Goal: Information Seeking & Learning: Learn about a topic

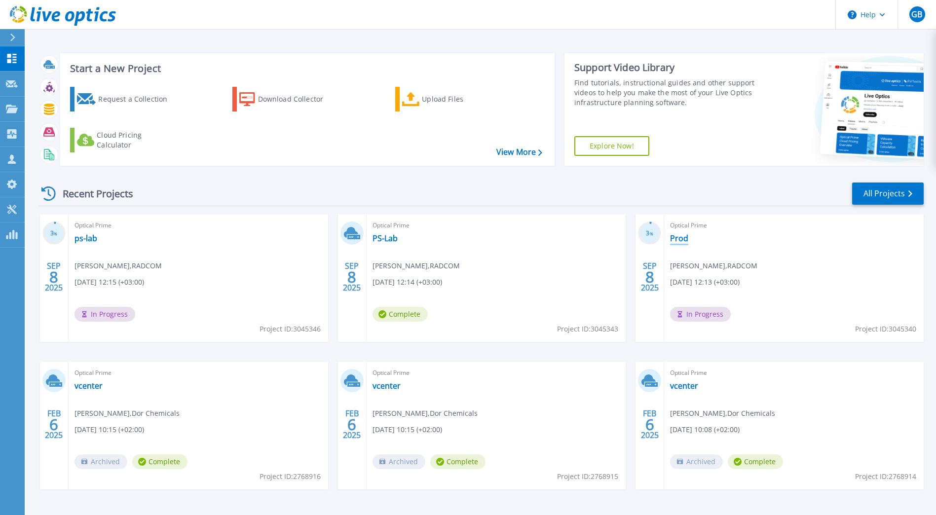
click at [681, 238] on link "Prod" at bounding box center [679, 238] width 18 height 10
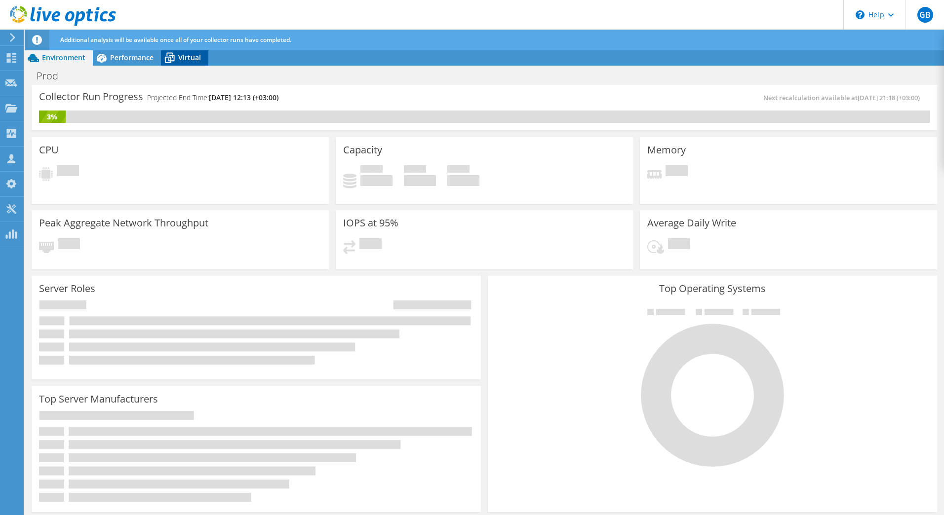
click at [177, 55] on icon at bounding box center [169, 57] width 17 height 17
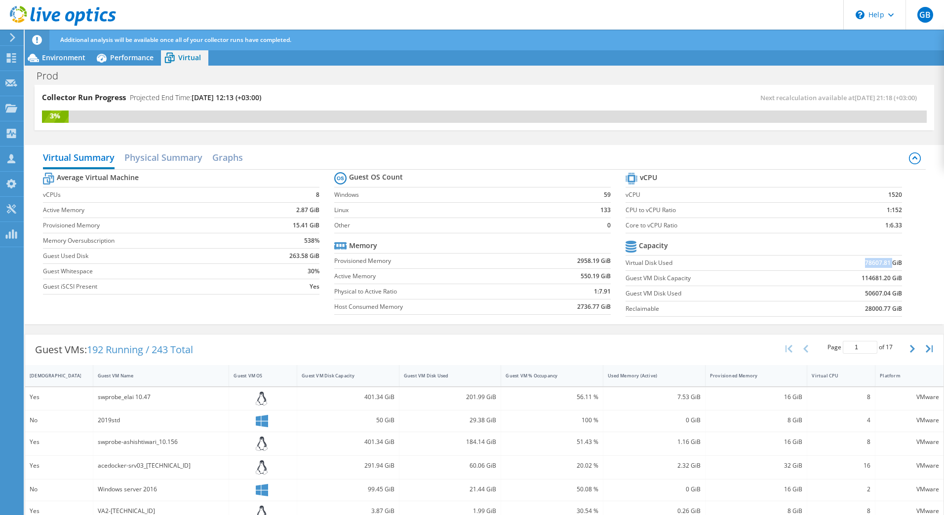
drag, startPoint x: 855, startPoint y: 263, endPoint x: 886, endPoint y: 264, distance: 30.1
click at [886, 264] on td "78607.81 GiB" at bounding box center [851, 262] width 101 height 15
drag, startPoint x: 886, startPoint y: 264, endPoint x: 905, endPoint y: 278, distance: 24.1
click at [905, 278] on section "vCPU vCPU 1520 CPU to vCPU Ratio 1:152 Core to vCPU Ratio 1:6.33 Capacity Virtu…" at bounding box center [770, 246] width 291 height 152
drag, startPoint x: 853, startPoint y: 279, endPoint x: 875, endPoint y: 277, distance: 22.3
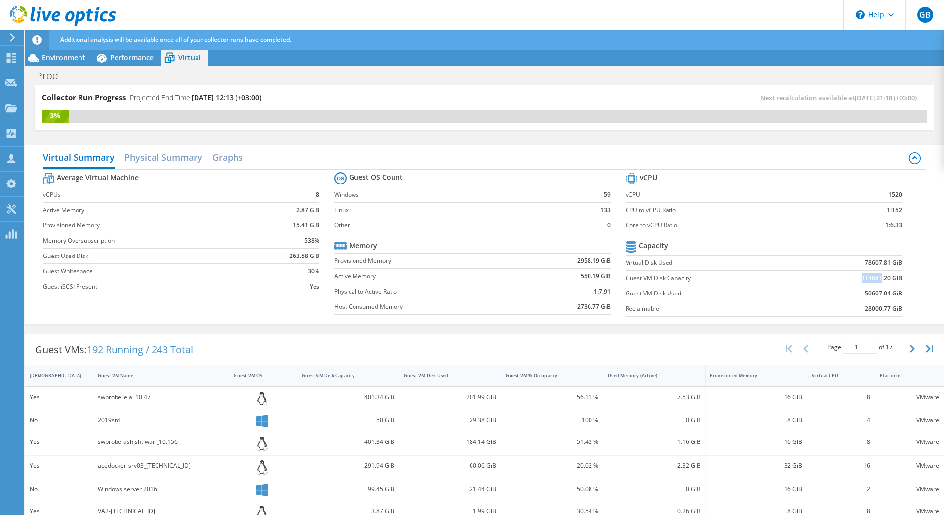
click at [875, 277] on td "114681.20 GiB" at bounding box center [851, 277] width 101 height 15
drag, startPoint x: 875, startPoint y: 277, endPoint x: 919, endPoint y: 293, distance: 46.9
click at [919, 293] on div "Virtual Summary Physical Summary Graphs Average Virtual Machine vCPUs 8 Active …" at bounding box center [484, 234] width 919 height 179
drag, startPoint x: 854, startPoint y: 262, endPoint x: 882, endPoint y: 261, distance: 27.2
click at [882, 261] on td "78607.81 GiB" at bounding box center [851, 262] width 101 height 15
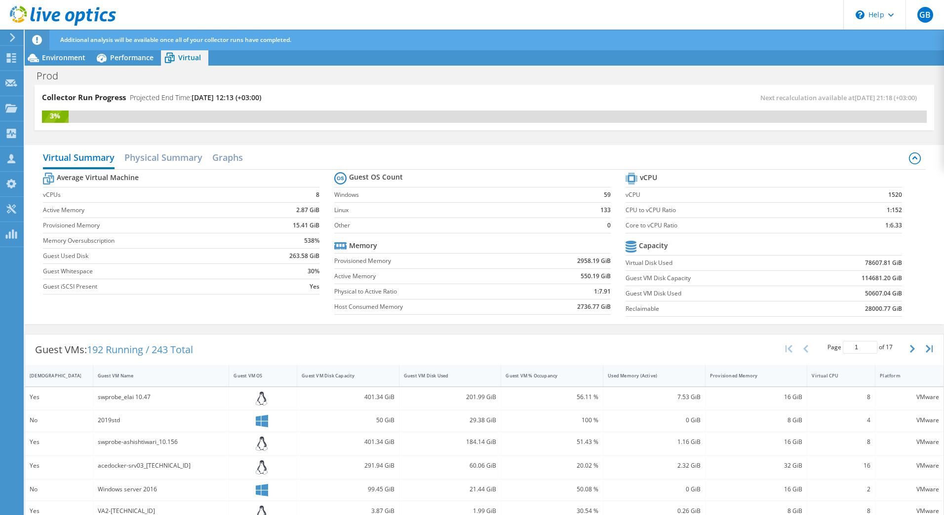
drag, startPoint x: 882, startPoint y: 261, endPoint x: 926, endPoint y: 285, distance: 50.3
click at [926, 285] on div "Virtual Summary Physical Summary Graphs Average Virtual Machine vCPUs 8 Active …" at bounding box center [484, 234] width 919 height 179
click at [79, 55] on span "Environment" at bounding box center [63, 57] width 43 height 9
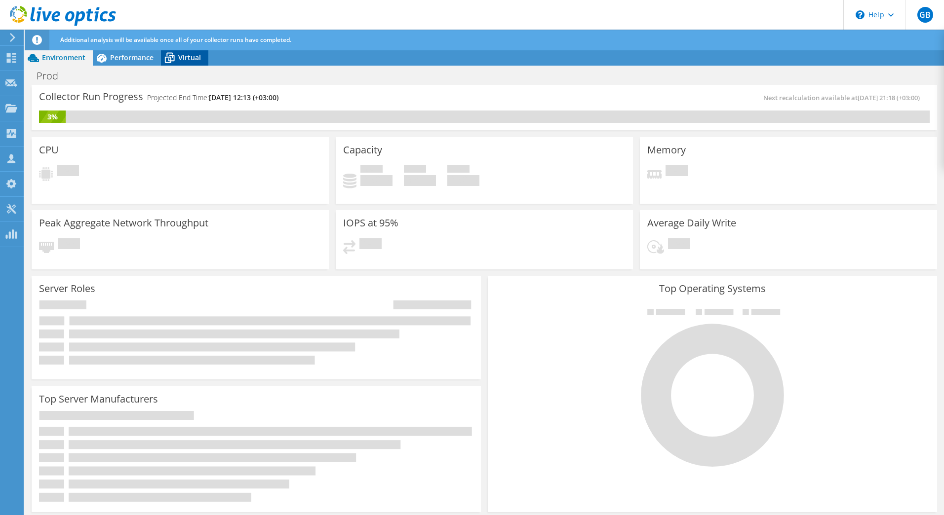
click at [184, 56] on span "Virtual" at bounding box center [189, 57] width 23 height 9
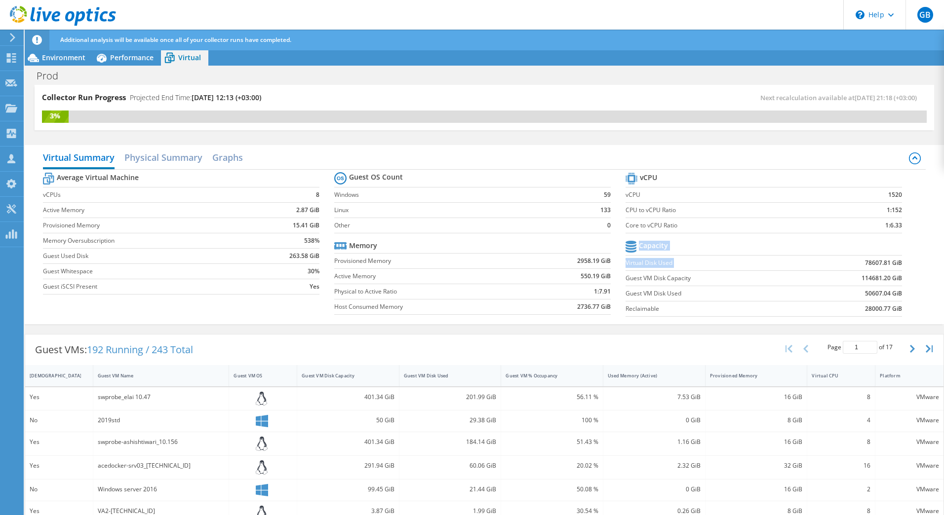
drag, startPoint x: 858, startPoint y: 268, endPoint x: 895, endPoint y: 263, distance: 37.4
click at [895, 263] on section "vCPU vCPU 1520 CPU to vCPU Ratio 1:152 Core to vCPU Ratio 1:6.33 Capacity Virtu…" at bounding box center [770, 246] width 291 height 152
click at [894, 262] on b "78607.81 GiB" at bounding box center [883, 263] width 37 height 10
click at [55, 58] on span "Environment" at bounding box center [63, 57] width 43 height 9
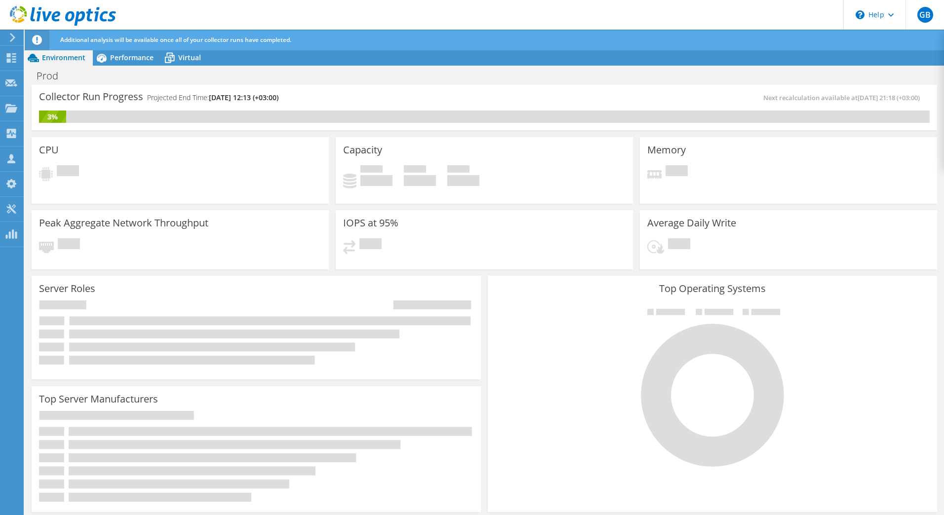
click at [12, 39] on use at bounding box center [12, 37] width 5 height 9
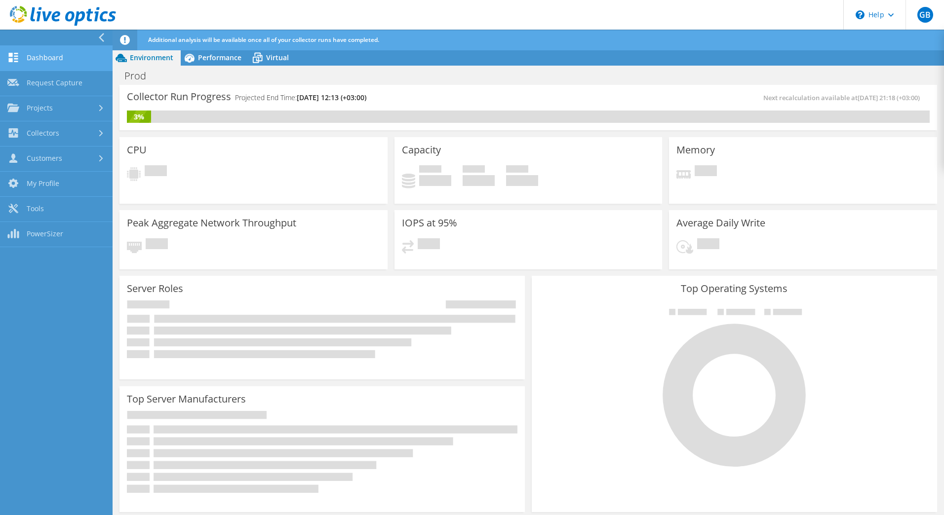
click at [44, 57] on link "Dashboard" at bounding box center [56, 58] width 113 height 25
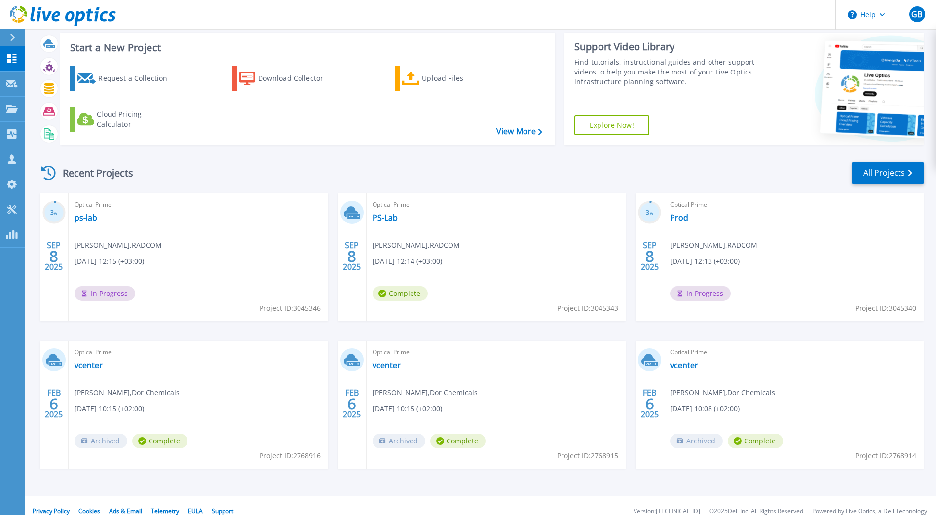
scroll to position [32, 0]
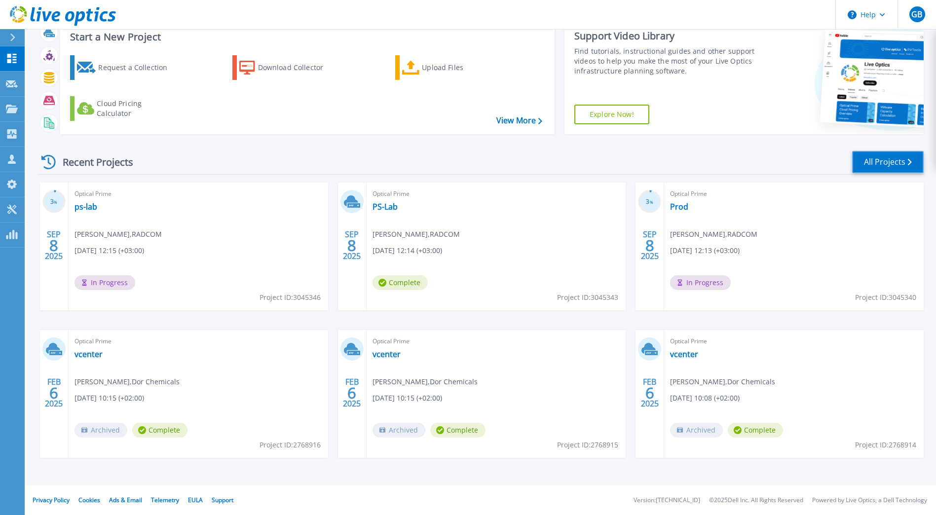
click at [895, 170] on link "All Projects" at bounding box center [888, 162] width 72 height 22
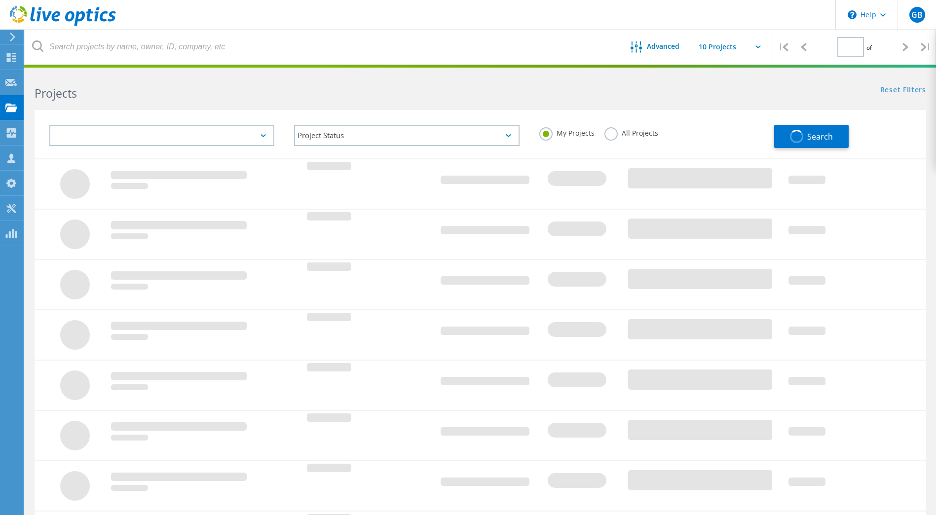
type input "1"
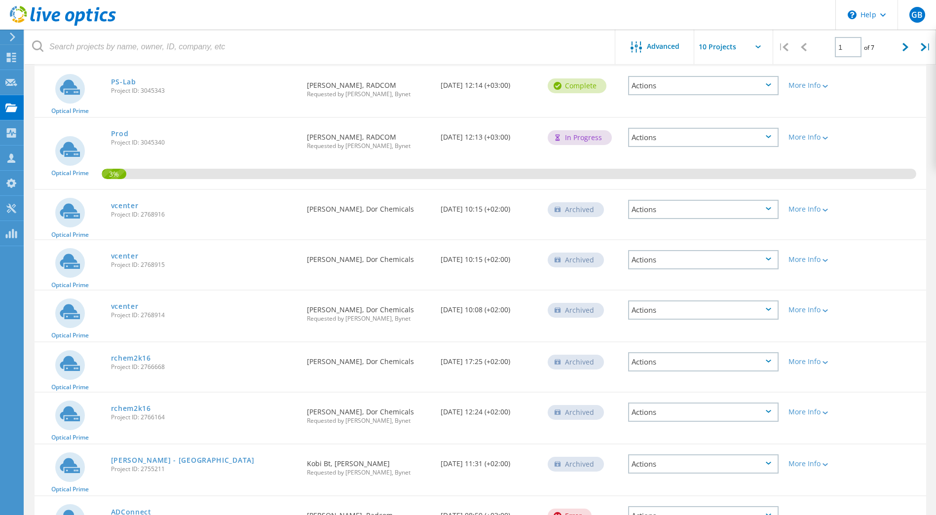
scroll to position [260, 0]
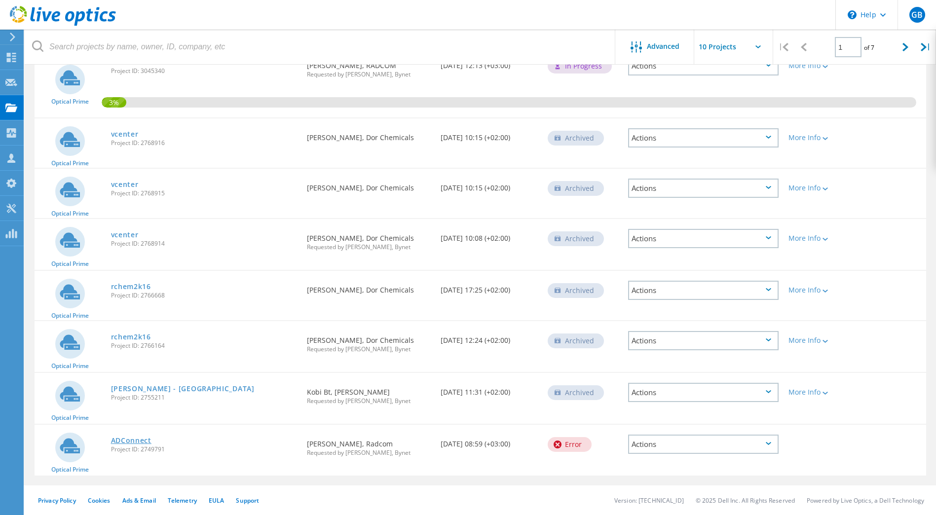
click at [121, 439] on link "ADConnect" at bounding box center [131, 440] width 40 height 7
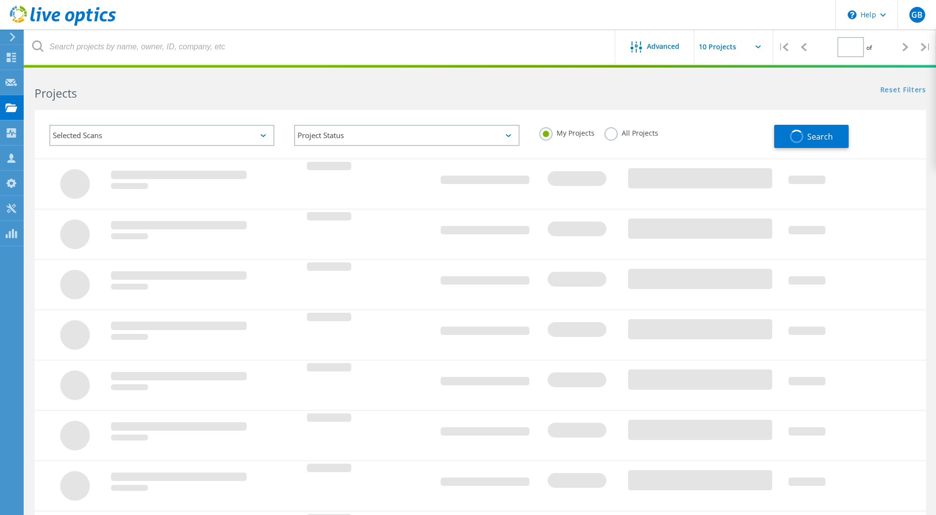
type input "1"
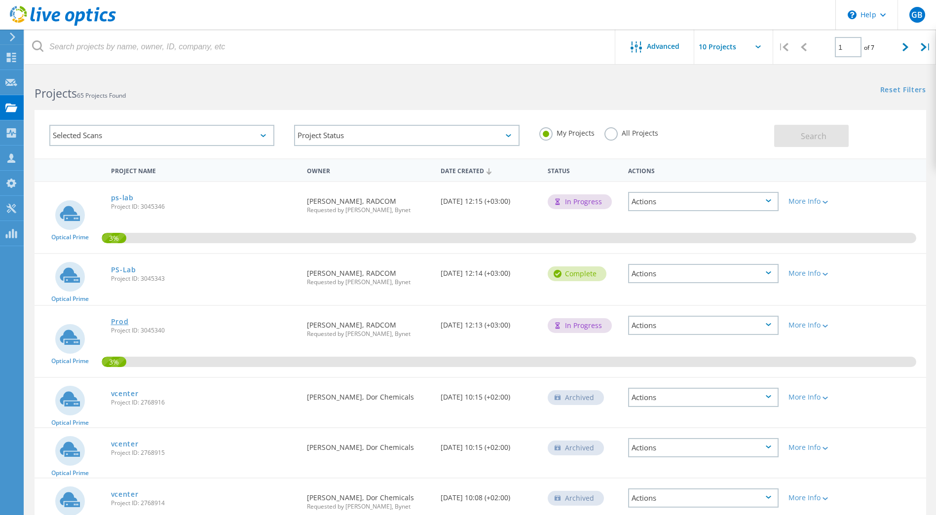
click at [117, 318] on link "Prod" at bounding box center [120, 321] width 18 height 7
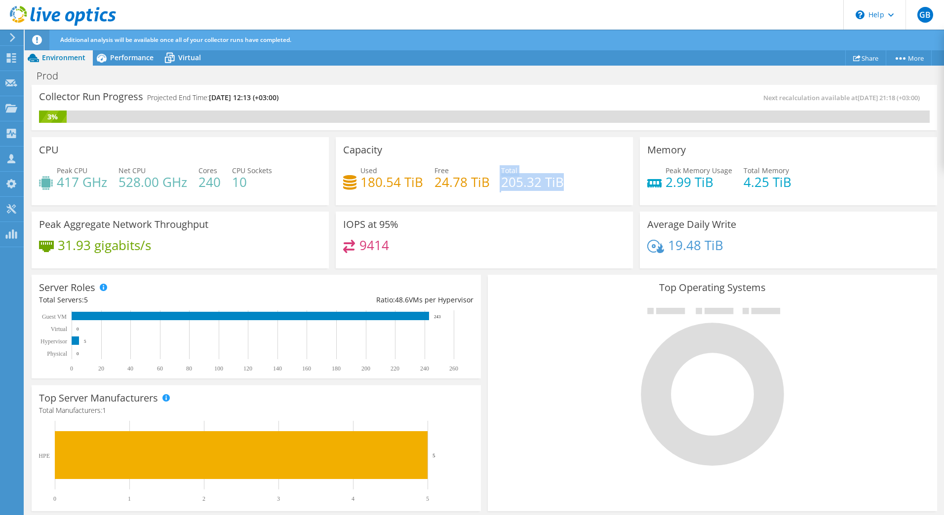
drag, startPoint x: 496, startPoint y: 184, endPoint x: 561, endPoint y: 181, distance: 64.8
click at [561, 181] on div "Used 180.54 TiB Free 24.78 TiB Total 205.32 TiB" at bounding box center [484, 181] width 282 height 32
click at [612, 356] on div at bounding box center [712, 386] width 434 height 166
click at [125, 55] on span "Performance" at bounding box center [131, 57] width 43 height 9
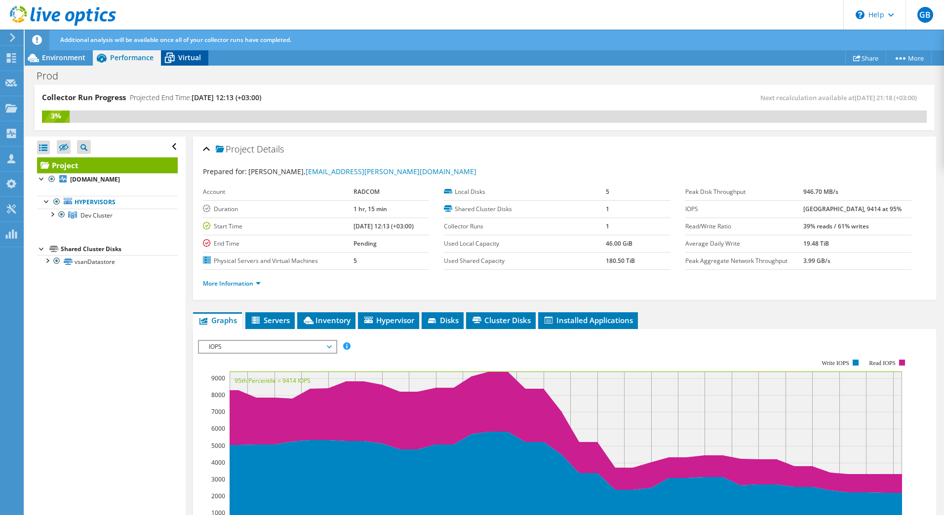
click at [183, 61] on span "Virtual" at bounding box center [189, 57] width 23 height 9
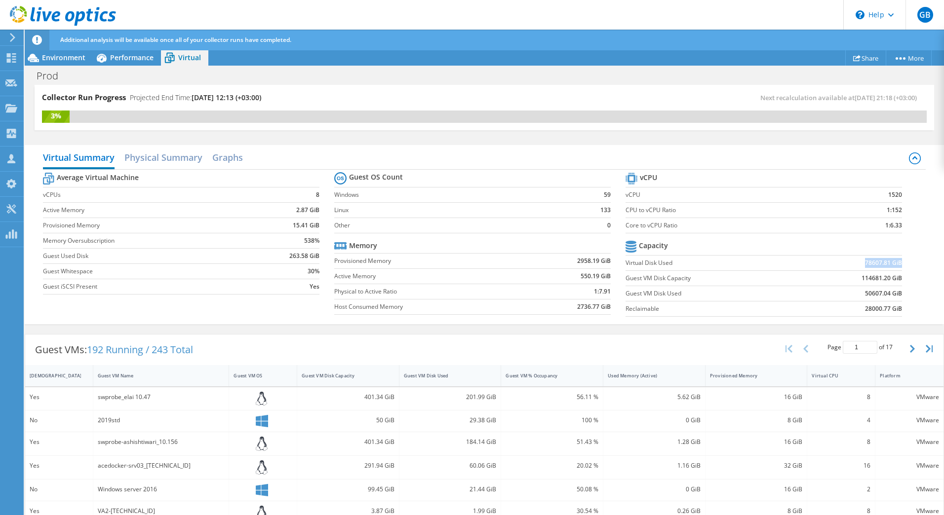
drag, startPoint x: 851, startPoint y: 263, endPoint x: 893, endPoint y: 261, distance: 42.0
click at [893, 261] on td "78607.81 GiB" at bounding box center [851, 262] width 101 height 15
drag, startPoint x: 893, startPoint y: 261, endPoint x: 918, endPoint y: 278, distance: 29.7
click at [918, 278] on div "Average Virtual Machine vCPUs 8 Active Memory 2.87 GiB Provisioned Memory 15.41…" at bounding box center [484, 246] width 883 height 152
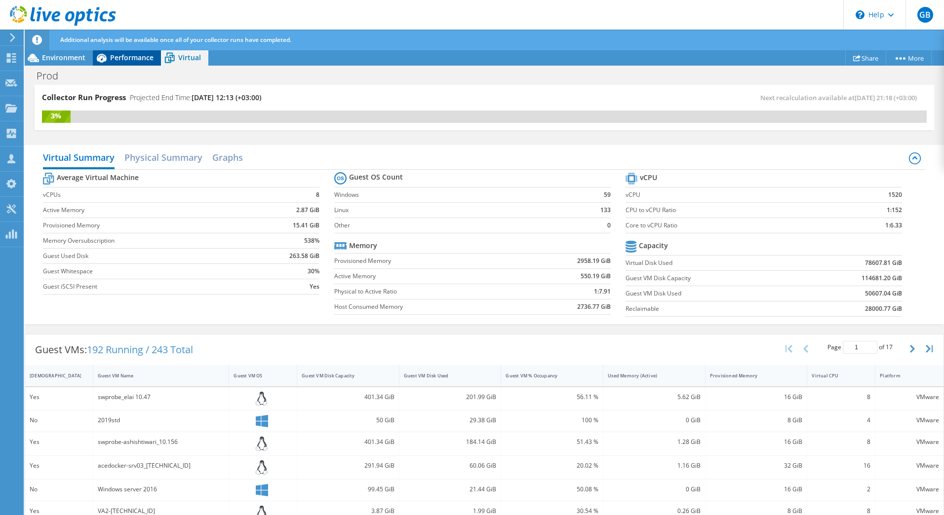
click at [127, 55] on span "Performance" at bounding box center [131, 57] width 43 height 9
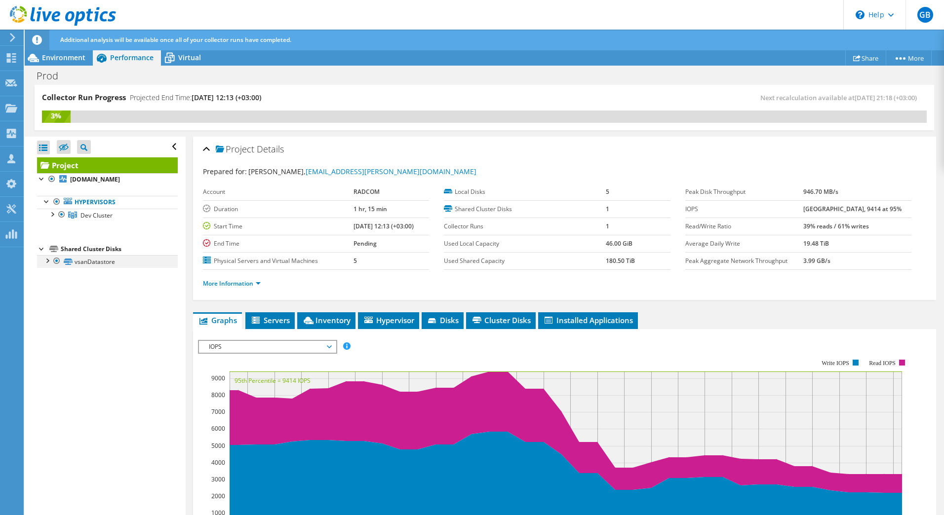
click at [49, 260] on div at bounding box center [47, 260] width 10 height 10
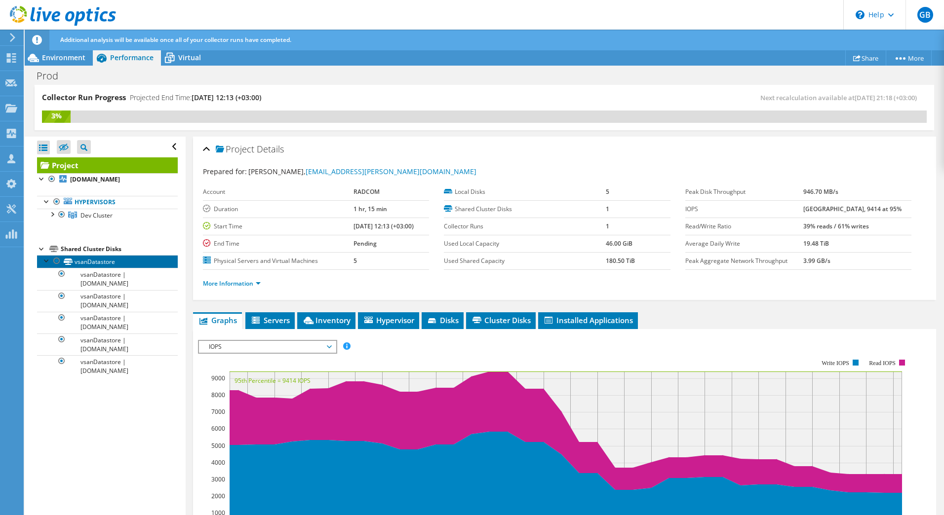
click at [81, 265] on link "vsanDatastore" at bounding box center [107, 261] width 141 height 13
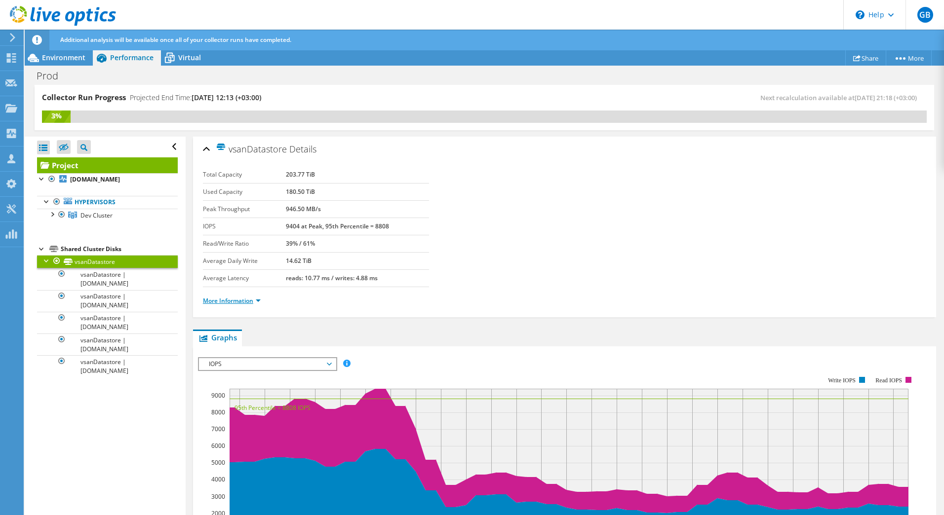
click at [248, 302] on link "More Information" at bounding box center [232, 301] width 58 height 8
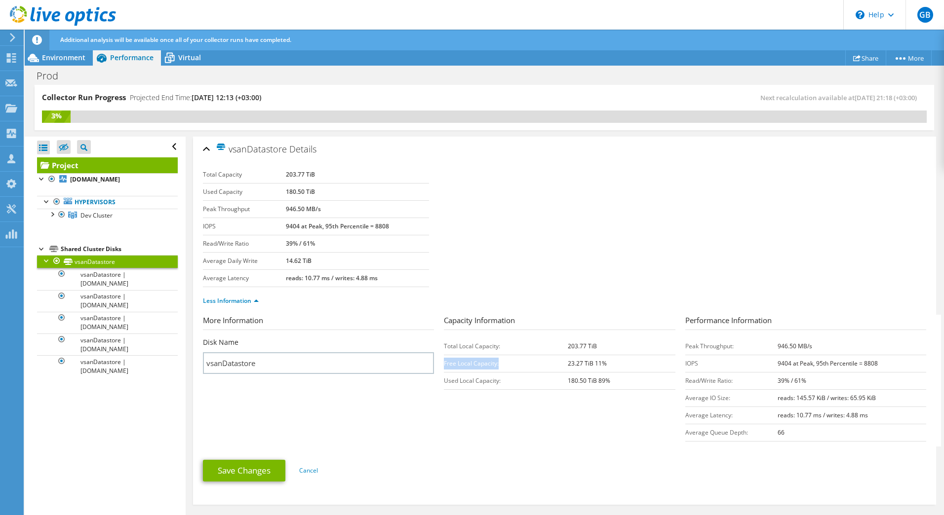
drag, startPoint x: 443, startPoint y: 363, endPoint x: 501, endPoint y: 360, distance: 57.9
click at [501, 360] on td "Free Local Capacity:" at bounding box center [506, 363] width 124 height 17
drag, startPoint x: 501, startPoint y: 360, endPoint x: 447, endPoint y: 379, distance: 56.7
click at [447, 379] on td "Used Local Capacity:" at bounding box center [506, 380] width 124 height 17
drag, startPoint x: 447, startPoint y: 379, endPoint x: 557, endPoint y: 380, distance: 110.1
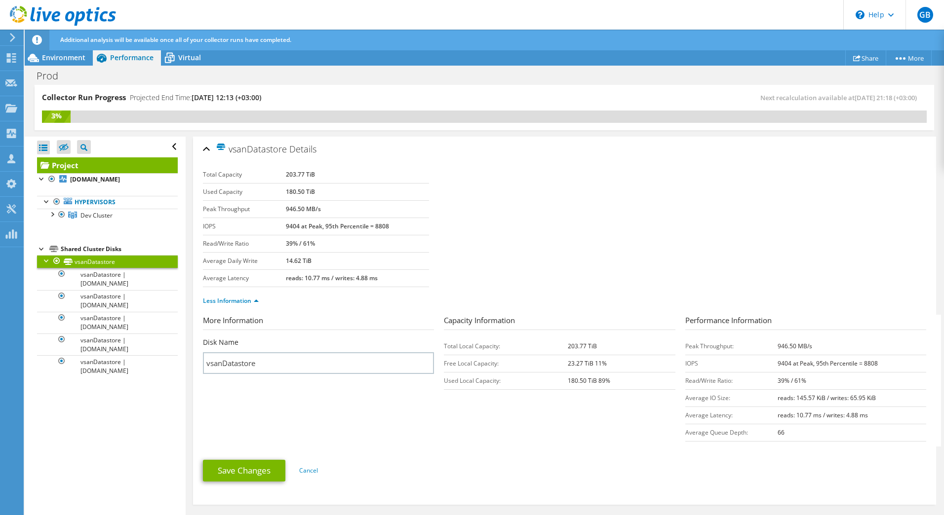
click at [557, 380] on td "Used Local Capacity:" at bounding box center [506, 380] width 124 height 17
drag, startPoint x: 871, startPoint y: 397, endPoint x: 769, endPoint y: 402, distance: 102.8
click at [769, 402] on tr "Average IO Size: reads: 145.57 KiB / writes: 65.95 KiB" at bounding box center [805, 397] width 241 height 17
click at [658, 421] on section "More Information Disk Name vsanDatastore Capacity Information Total Local Capac…" at bounding box center [567, 381] width 728 height 132
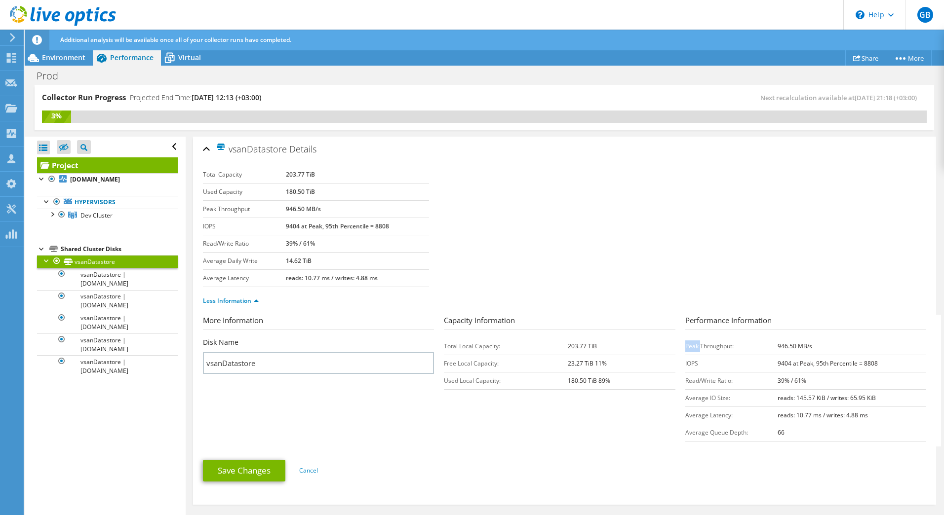
click at [658, 421] on section "More Information Disk Name vsanDatastore Capacity Information Total Local Capac…" at bounding box center [567, 381] width 728 height 132
drag, startPoint x: 658, startPoint y: 421, endPoint x: 756, endPoint y: 395, distance: 101.0
click at [756, 395] on td "Average IO Size:" at bounding box center [731, 397] width 93 height 17
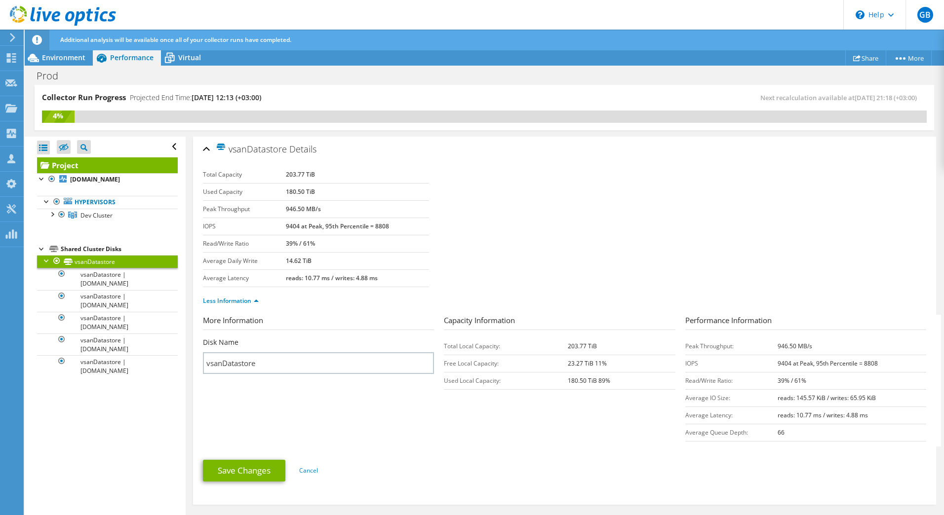
click at [11, 37] on icon at bounding box center [12, 37] width 7 height 9
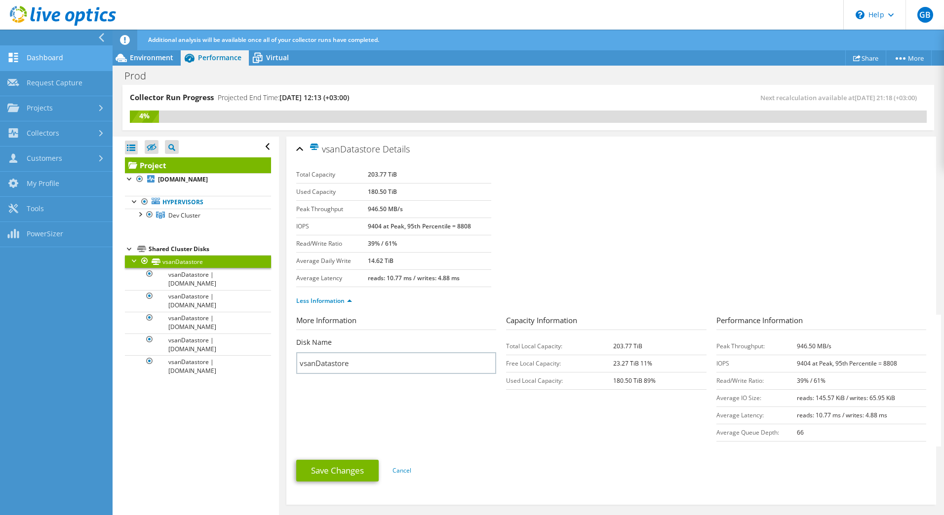
click at [63, 60] on link "Dashboard" at bounding box center [56, 58] width 113 height 25
